Goal: Transaction & Acquisition: Purchase product/service

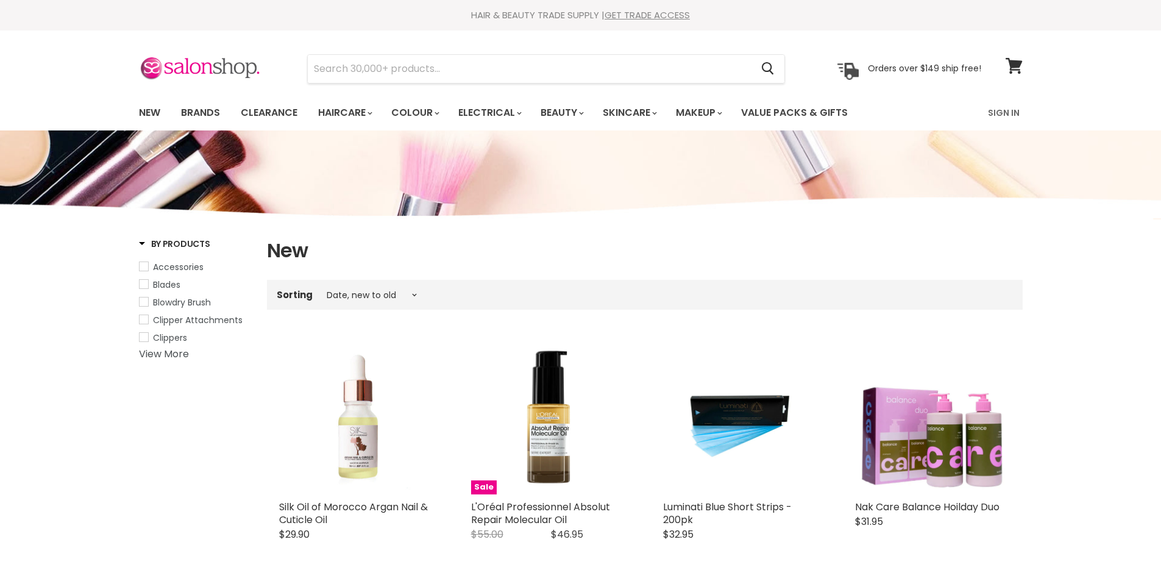
select select "created-descending"
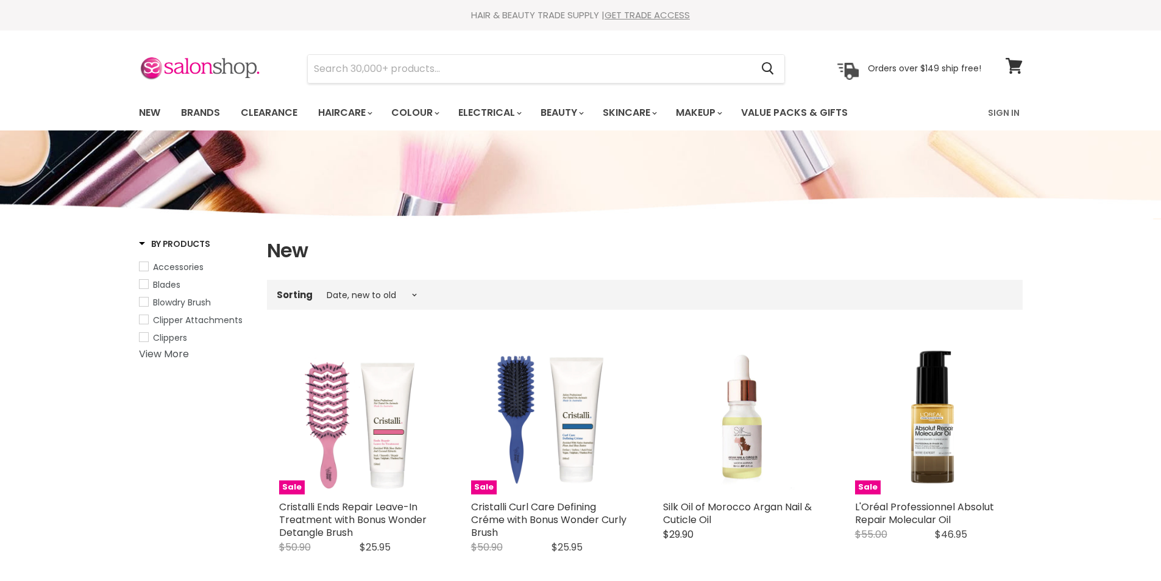
select select "created-descending"
click at [371, 70] on input "Search" at bounding box center [530, 69] width 444 height 28
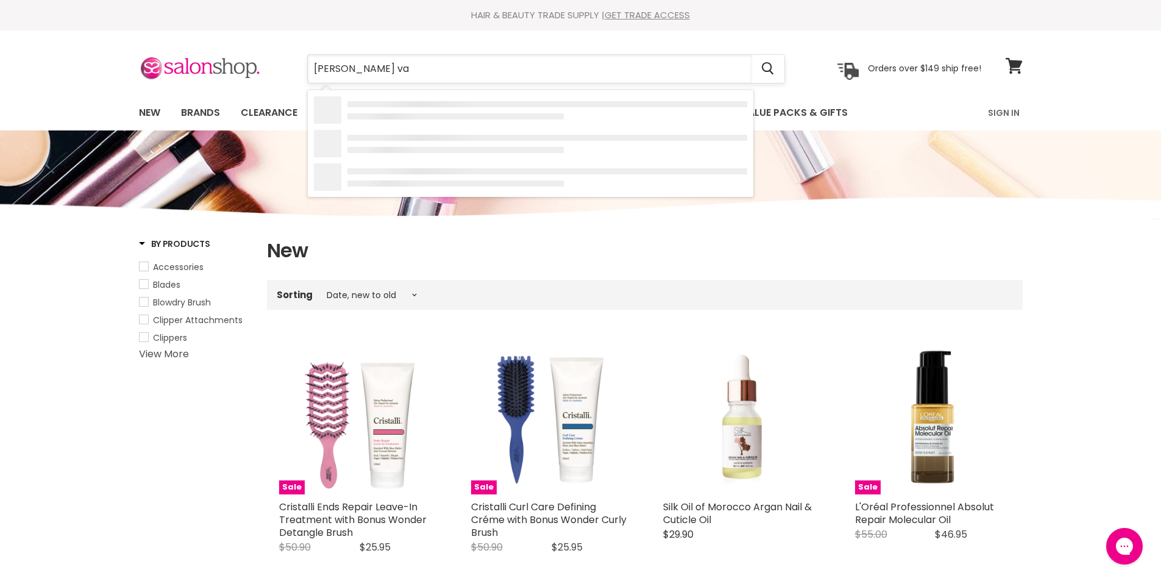
type input "wahl vap"
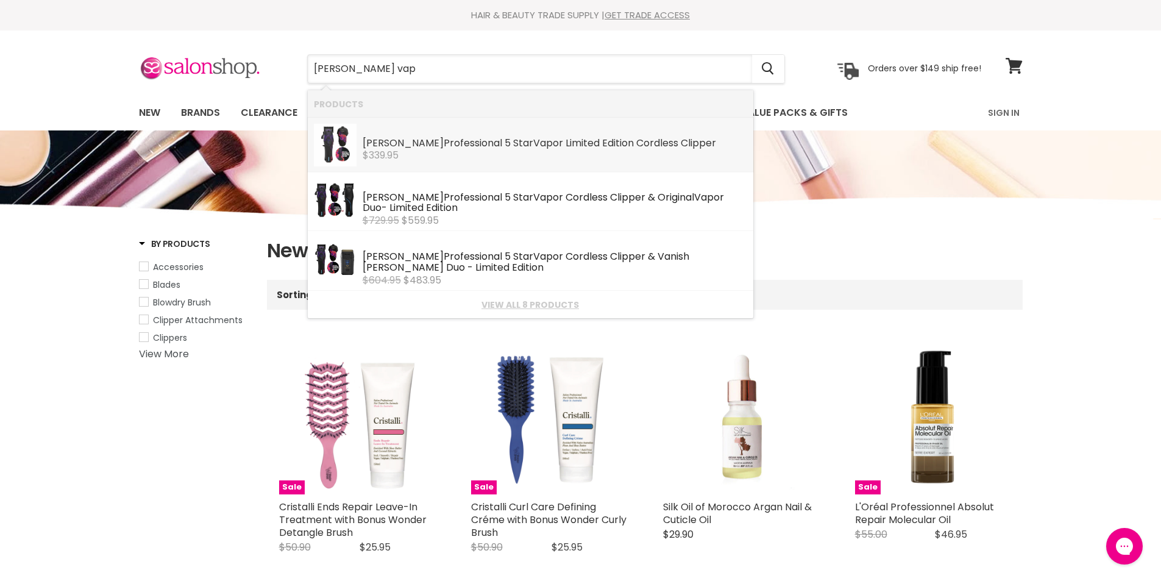
click at [400, 148] on div "Wahl Professional 5 Star Vap or Limited Edition Cordless Clipper" at bounding box center [555, 144] width 385 height 13
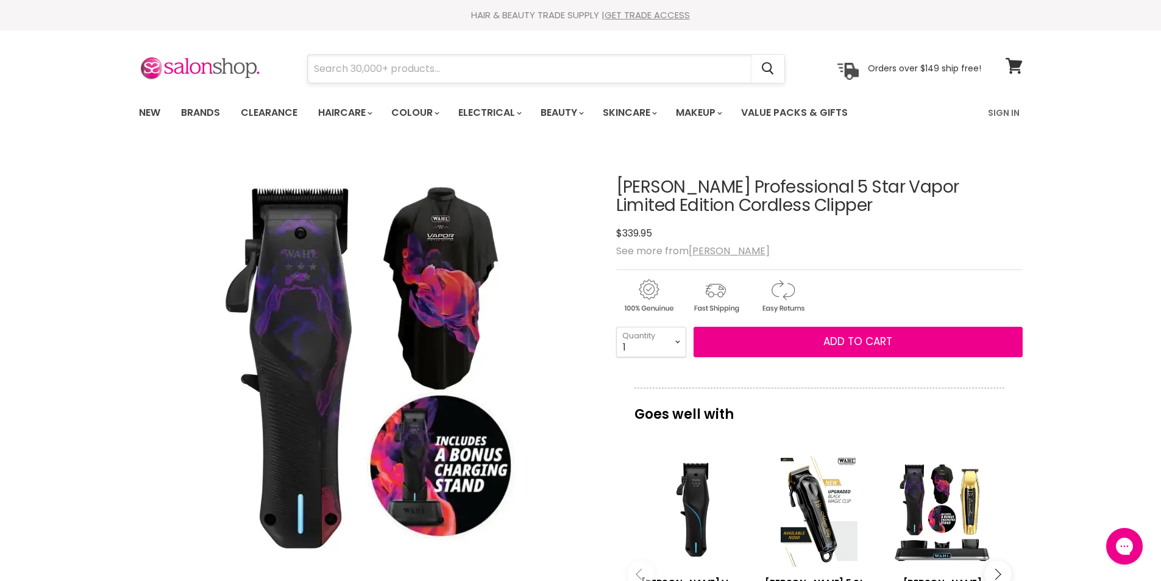
click at [492, 70] on input "Search" at bounding box center [530, 69] width 444 height 28
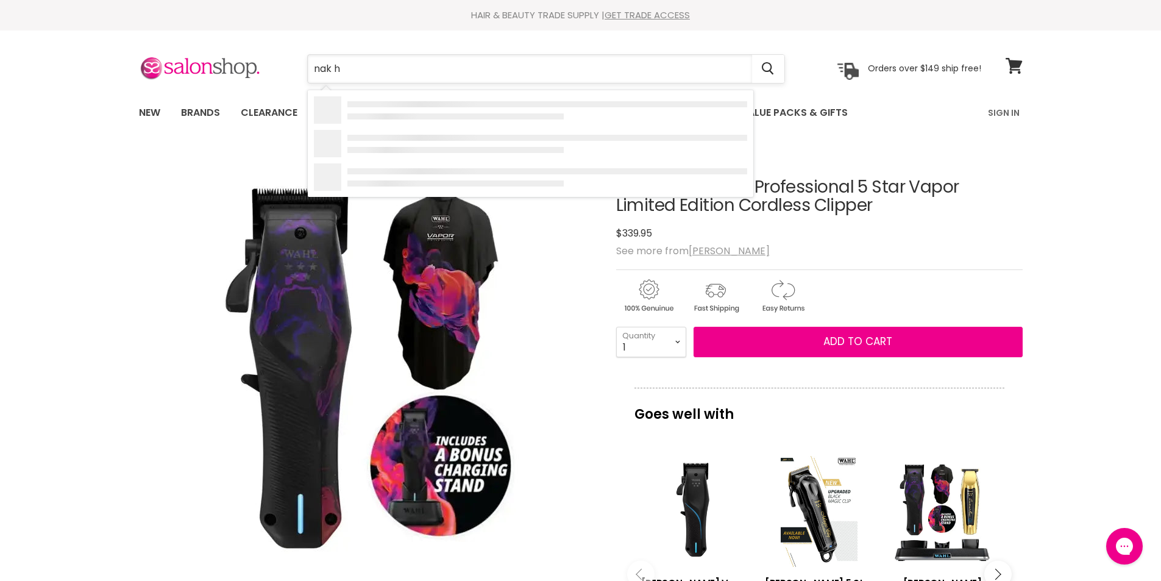
type input "nak ho"
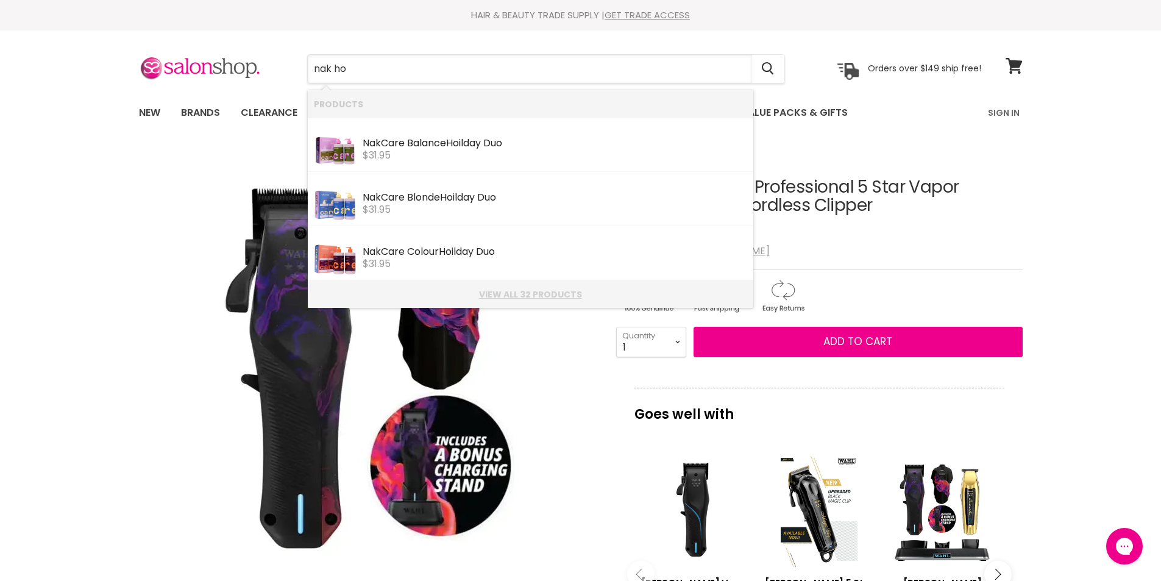
click at [533, 289] on link "View all 32 products" at bounding box center [530, 294] width 433 height 10
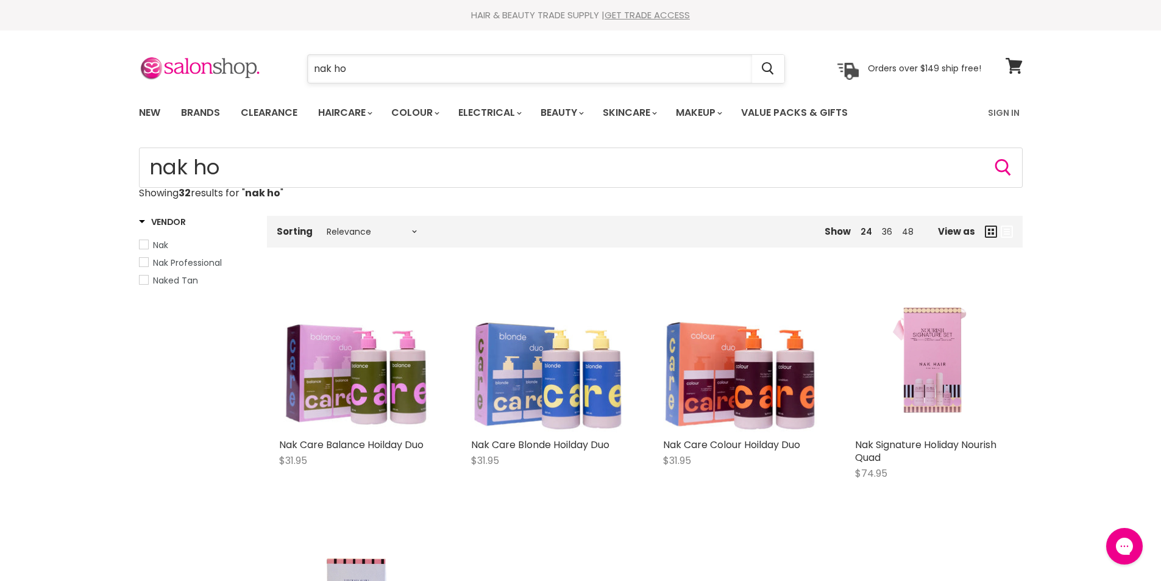
click at [424, 76] on input "nak ho" at bounding box center [530, 69] width 444 height 28
click at [423, 76] on input "nak ho" at bounding box center [530, 69] width 444 height 28
type input "leave in con"
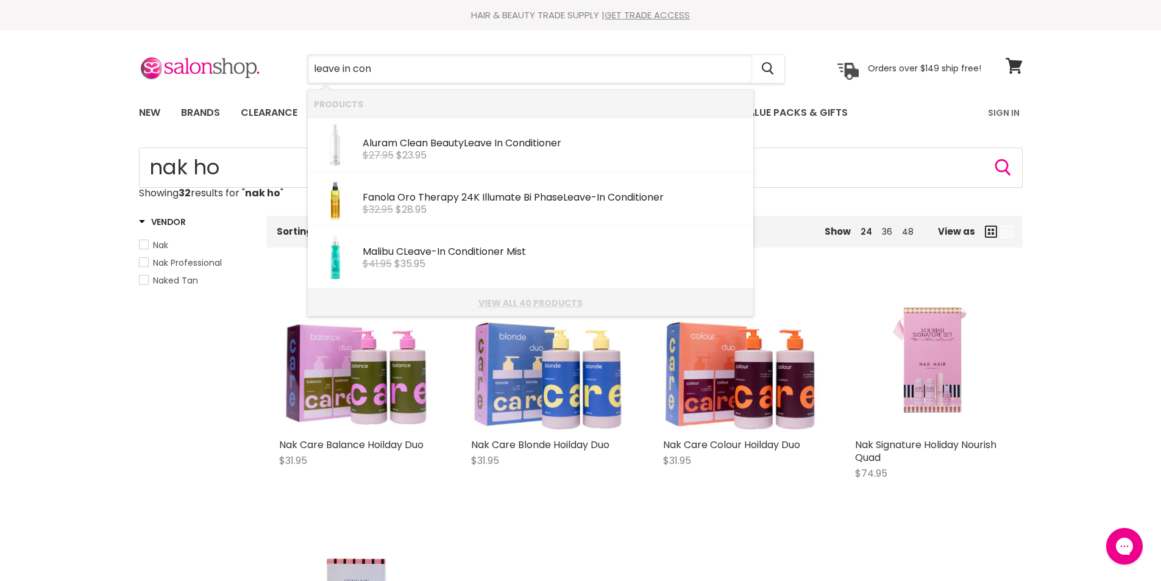
click at [500, 303] on link "View all 40 products" at bounding box center [530, 303] width 433 height 10
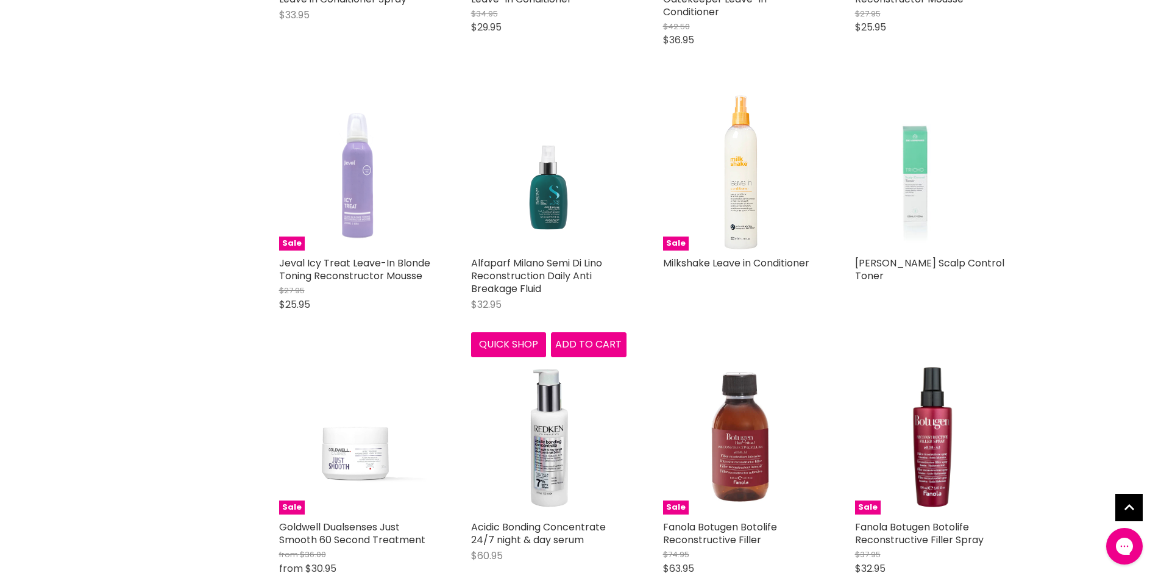
scroll to position [1219, 0]
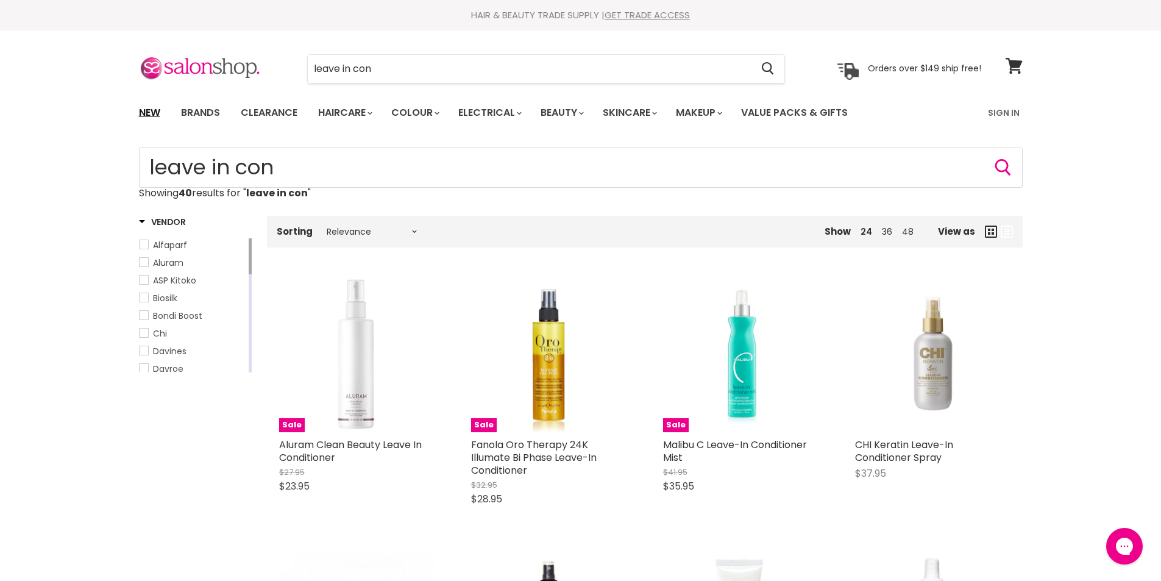
click at [138, 110] on link "New" at bounding box center [150, 113] width 40 height 26
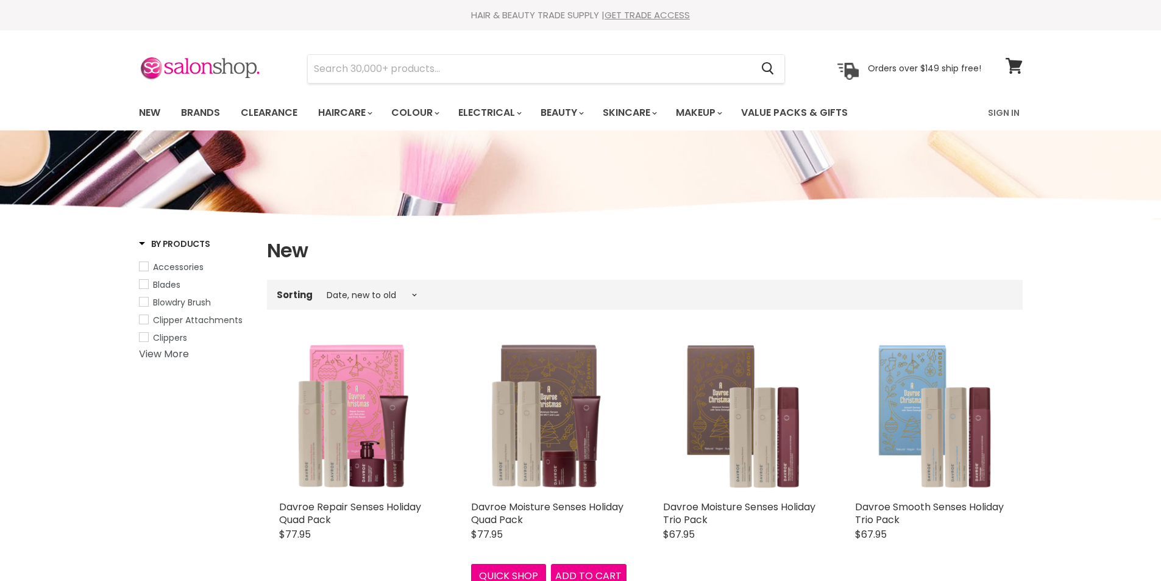
select select "created-descending"
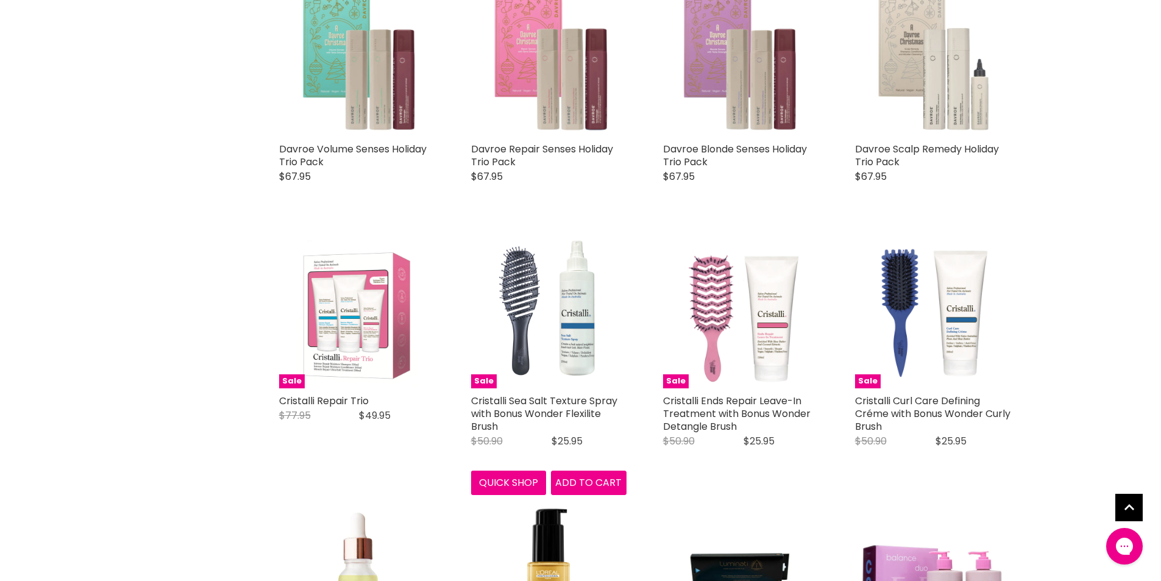
scroll to position [853, 0]
